Goal: Obtain resource: Download file/media

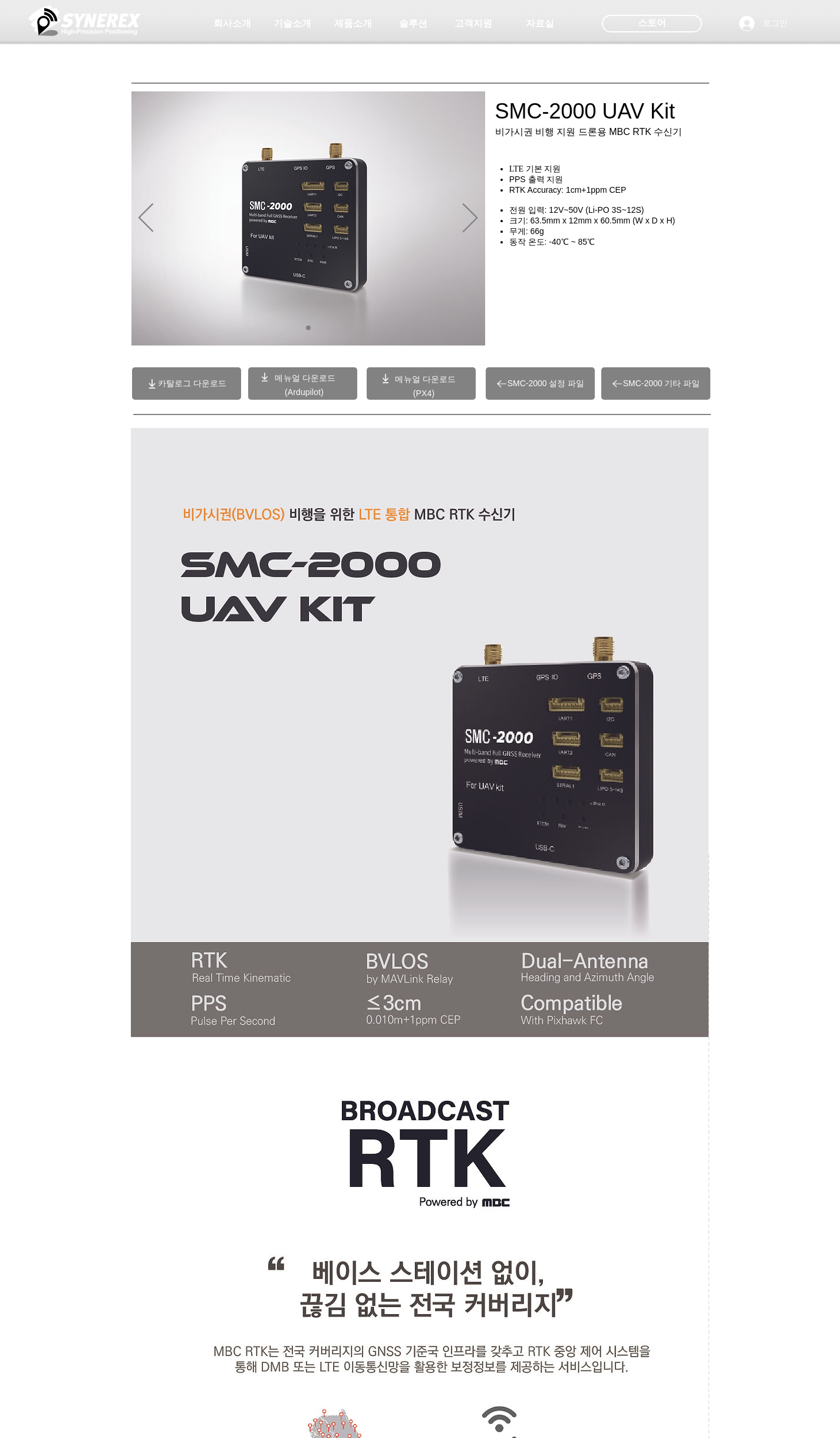
click at [652, 296] on div "main content" at bounding box center [612, 289] width 236 height 103
drag, startPoint x: 531, startPoint y: 137, endPoint x: 642, endPoint y: 131, distance: 111.2
click at [642, 131] on div at bounding box center [420, 87] width 840 height 174
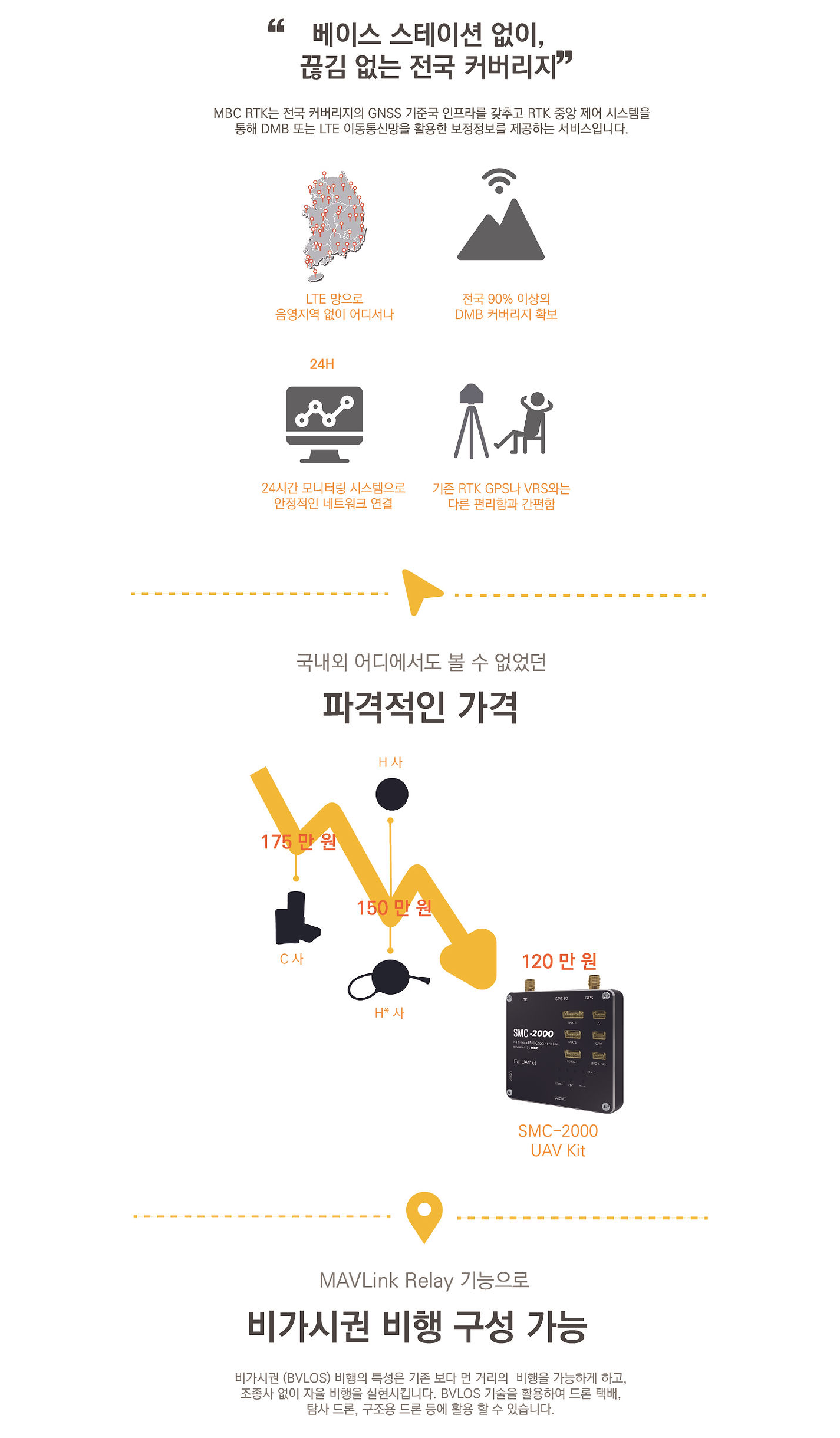
scroll to position [1651, 0]
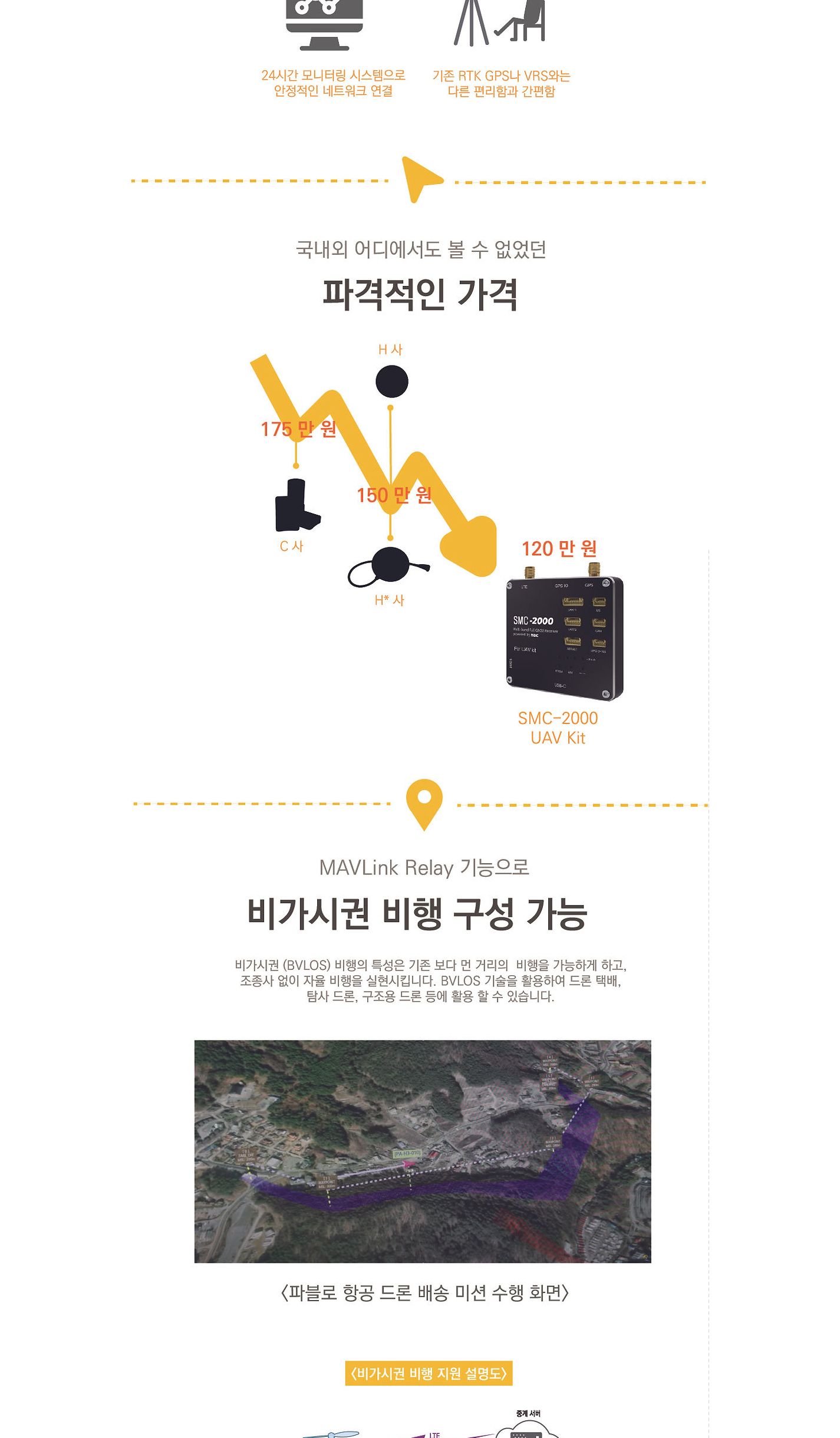
drag, startPoint x: 764, startPoint y: 638, endPoint x: 513, endPoint y: 626, distance: 251.3
drag, startPoint x: 771, startPoint y: 724, endPoint x: 767, endPoint y: 730, distance: 7.2
drag, startPoint x: 792, startPoint y: 929, endPoint x: 716, endPoint y: 742, distance: 201.9
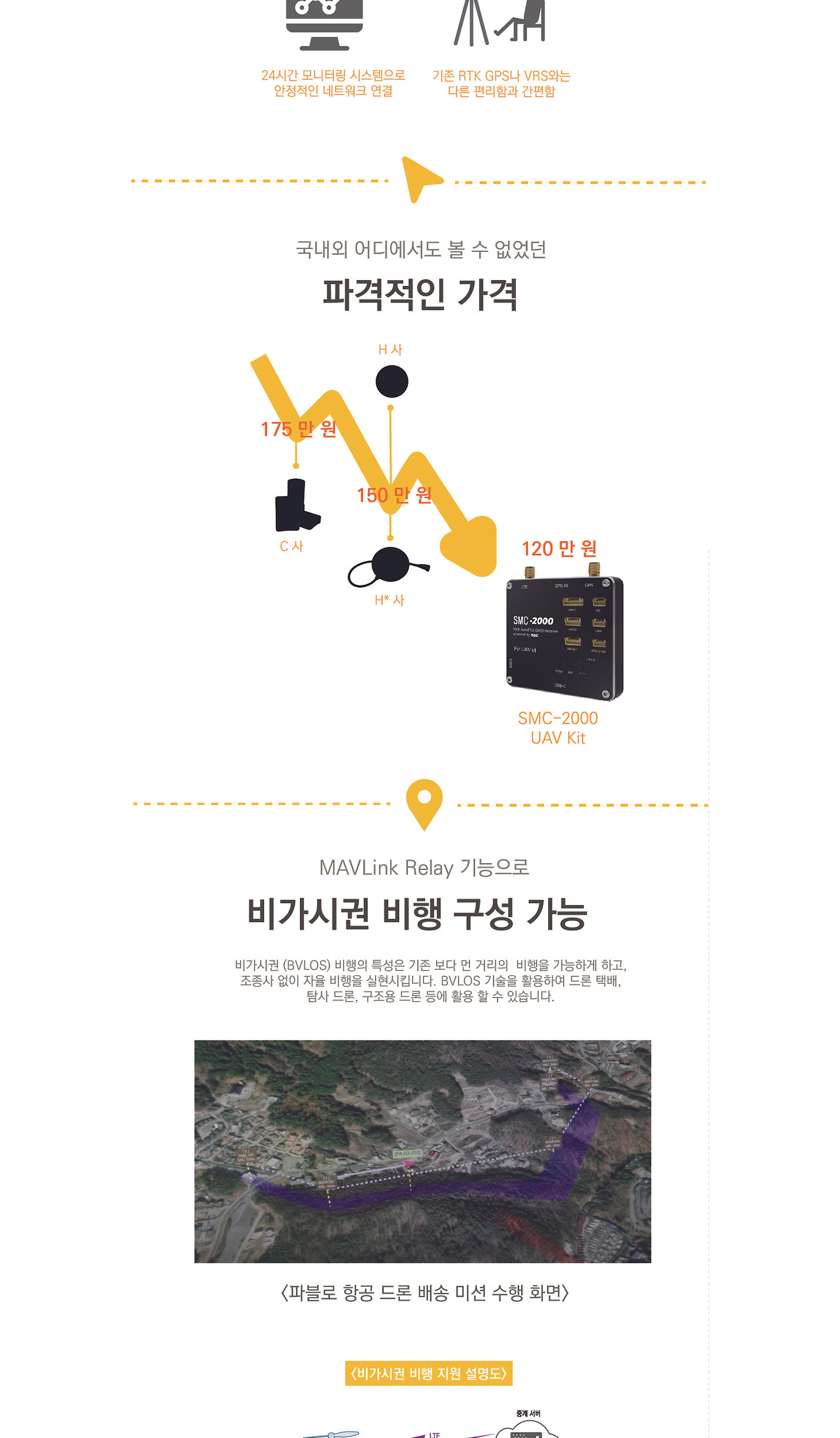
drag, startPoint x: 803, startPoint y: 601, endPoint x: 781, endPoint y: 602, distance: 22.0
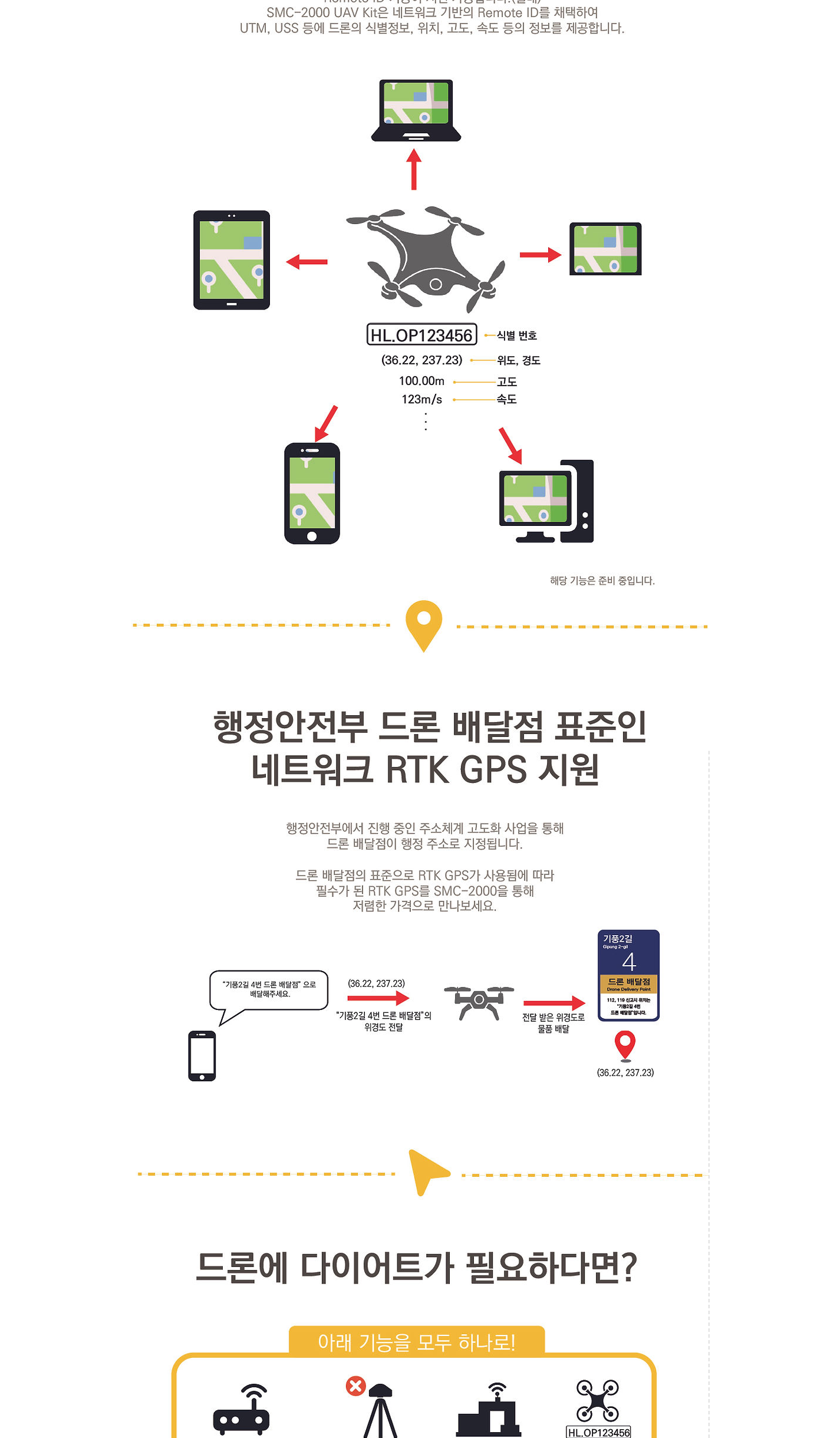
scroll to position [3526, 0]
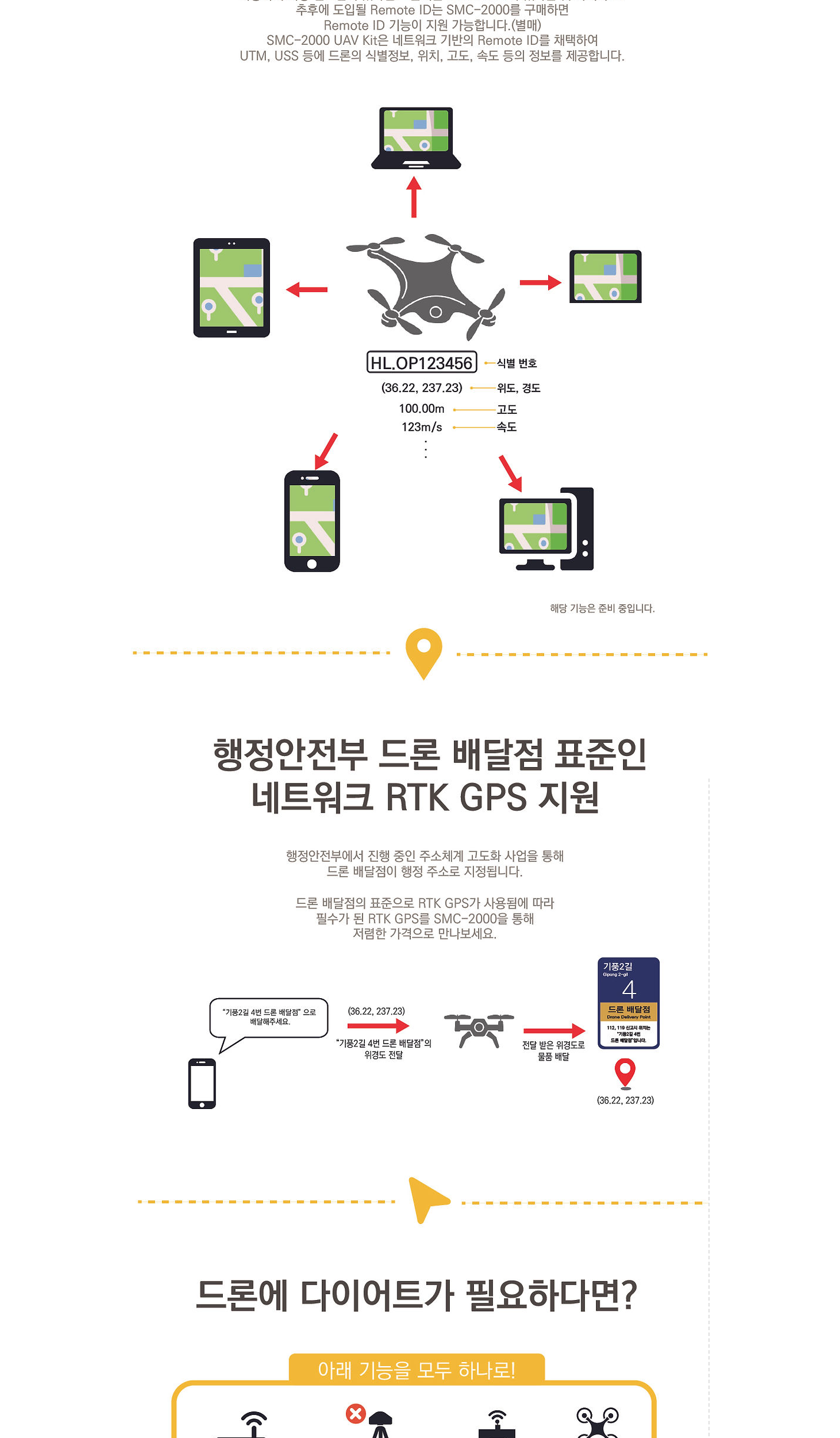
click at [798, 760] on div at bounding box center [420, 639] width 840 height 7619
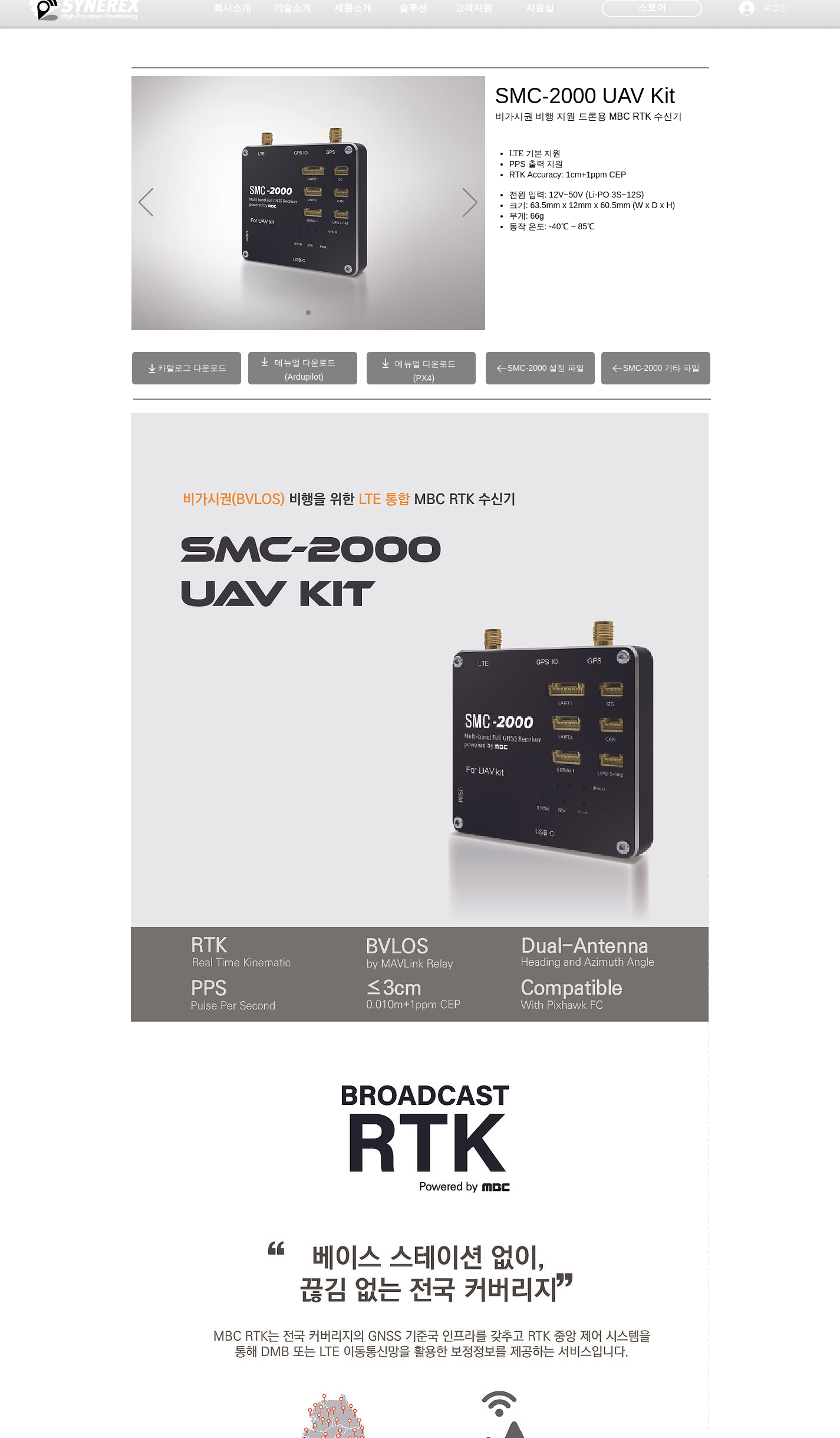
scroll to position [0, 0]
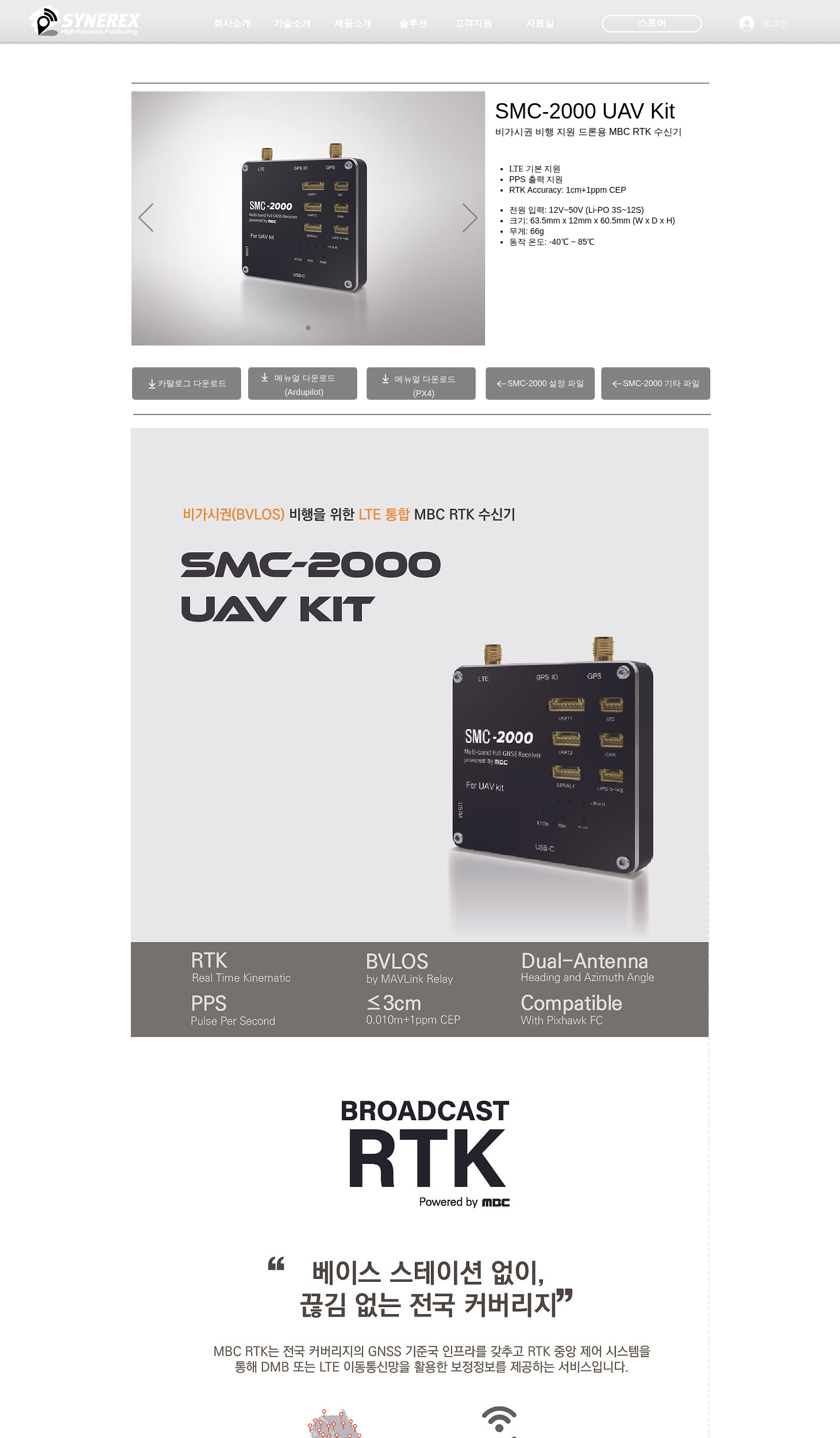
drag, startPoint x: 771, startPoint y: 703, endPoint x: 801, endPoint y: 693, distance: 31.6
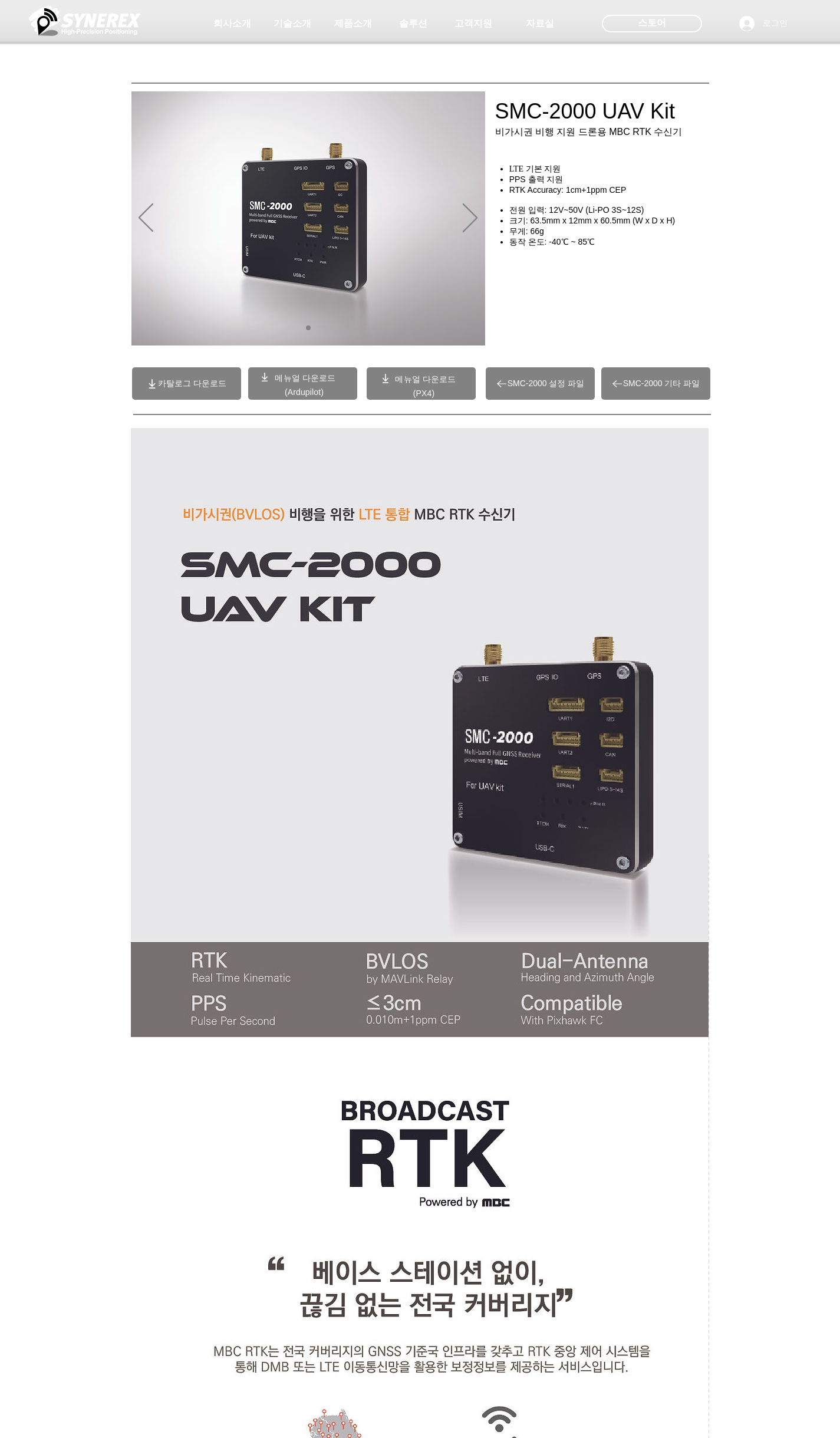
drag, startPoint x: 670, startPoint y: 338, endPoint x: 648, endPoint y: 341, distance: 22.2
click at [670, 338] on div "main content" at bounding box center [612, 289] width 236 height 103
click at [554, 382] on span "SMC-2000 설정 파일" at bounding box center [546, 384] width 77 height 11
click at [612, 344] on div "main content" at bounding box center [420, 268] width 840 height 176
click at [643, 387] on span "SMC-2000 기타 파일" at bounding box center [661, 384] width 77 height 11
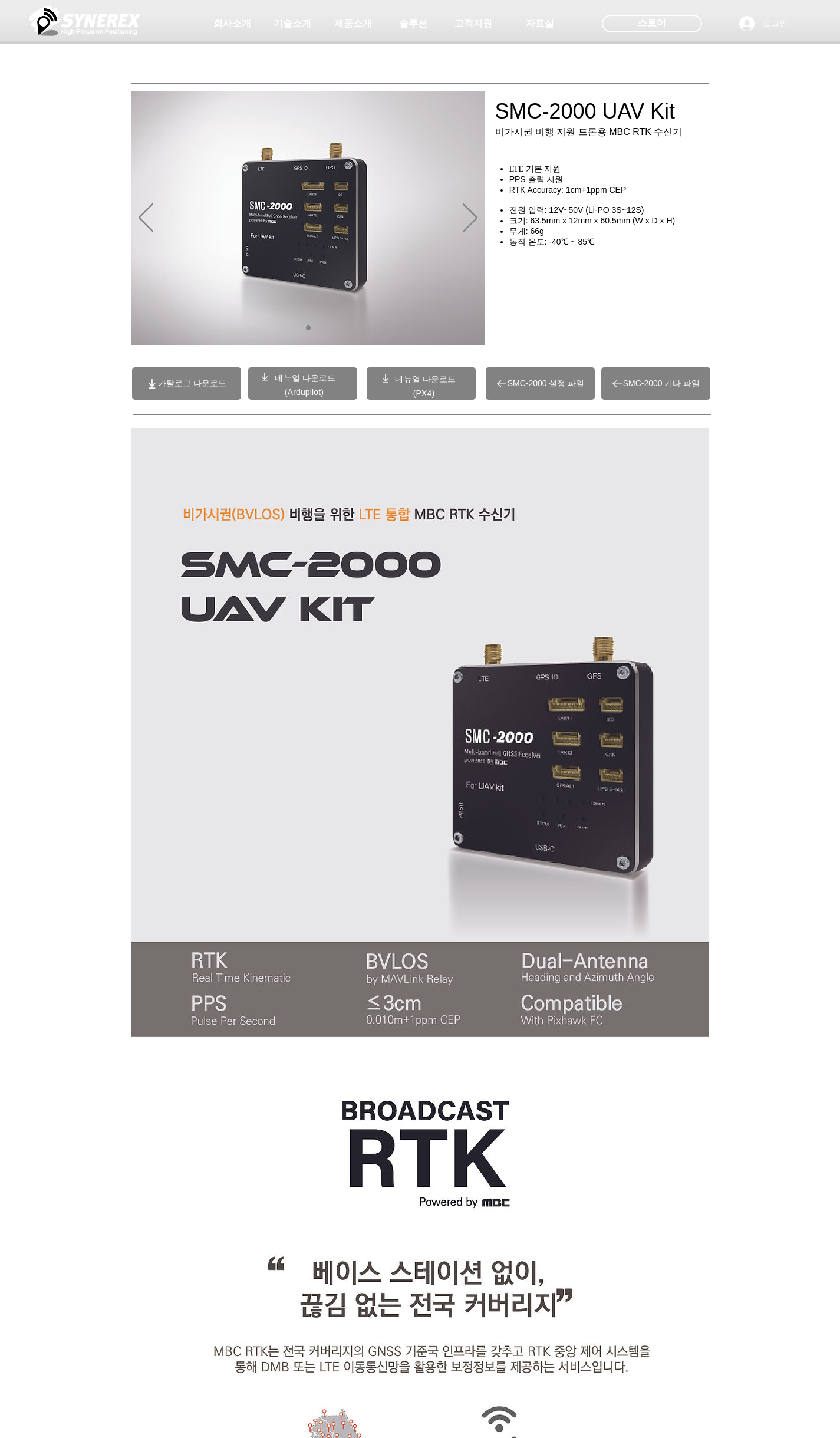
click at [624, 342] on div "main content" at bounding box center [420, 268] width 840 height 176
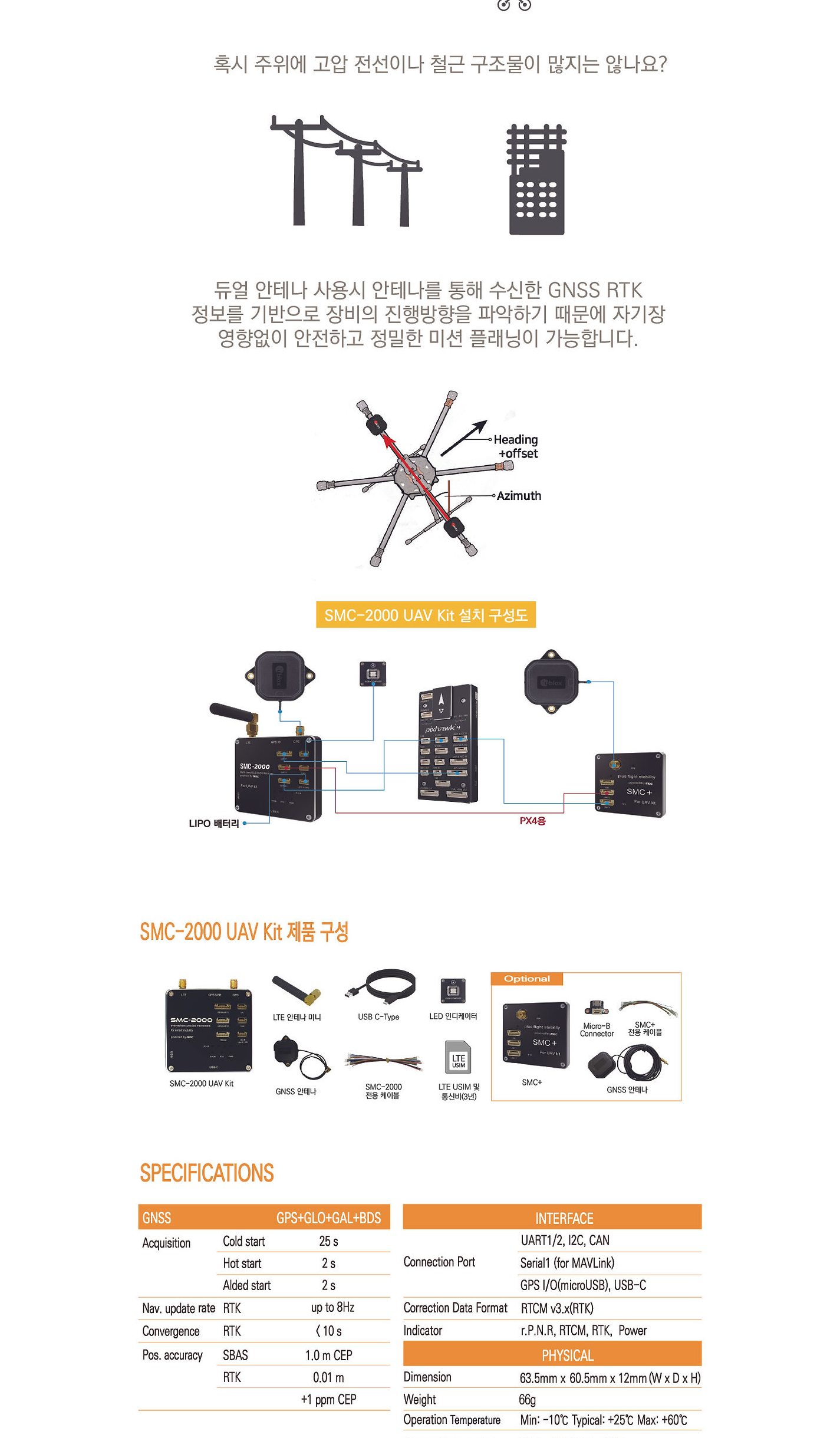
scroll to position [6425, 0]
